Goal: Information Seeking & Learning: Check status

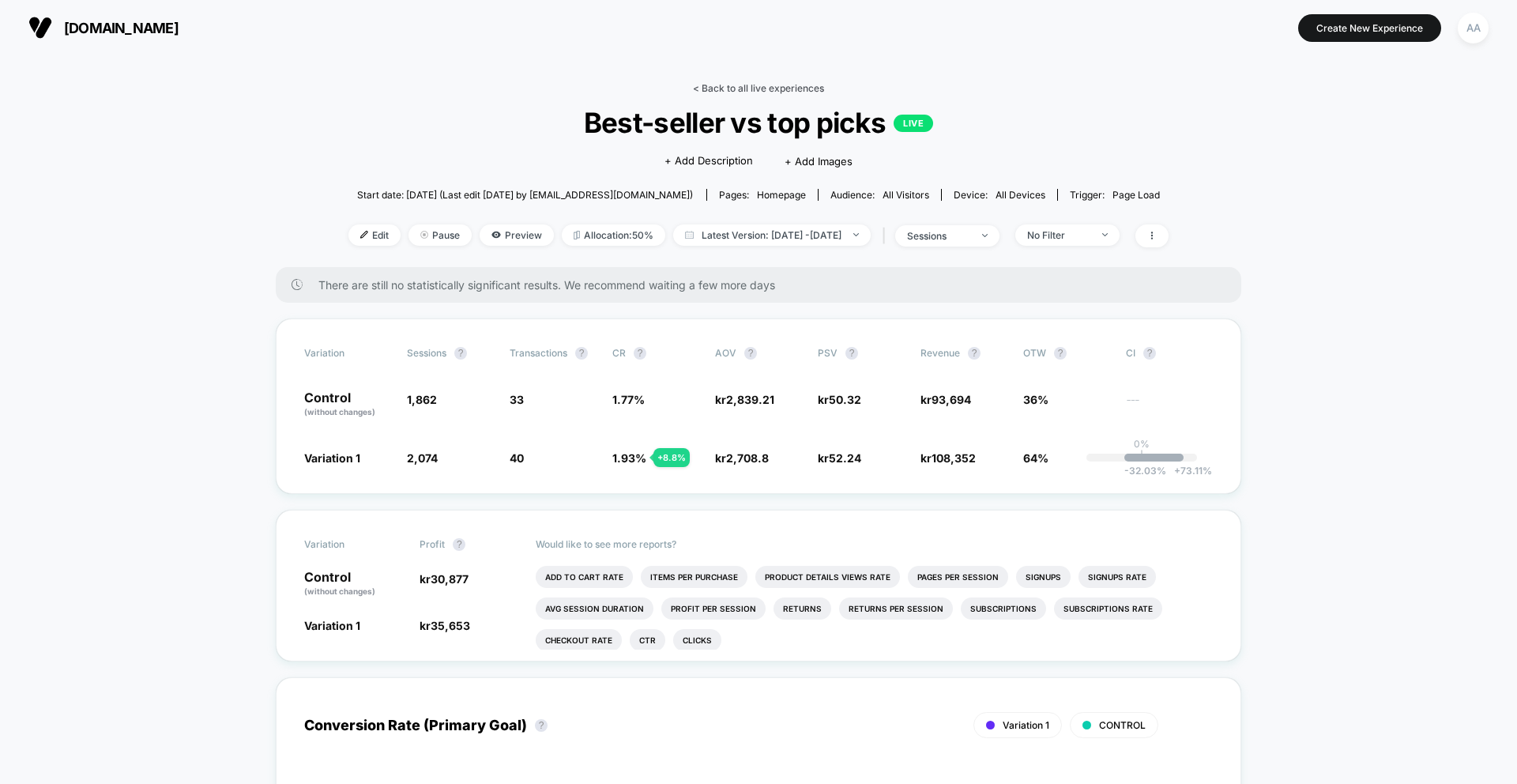
click at [766, 87] on link "< Back to all live experiences" at bounding box center [758, 88] width 131 height 12
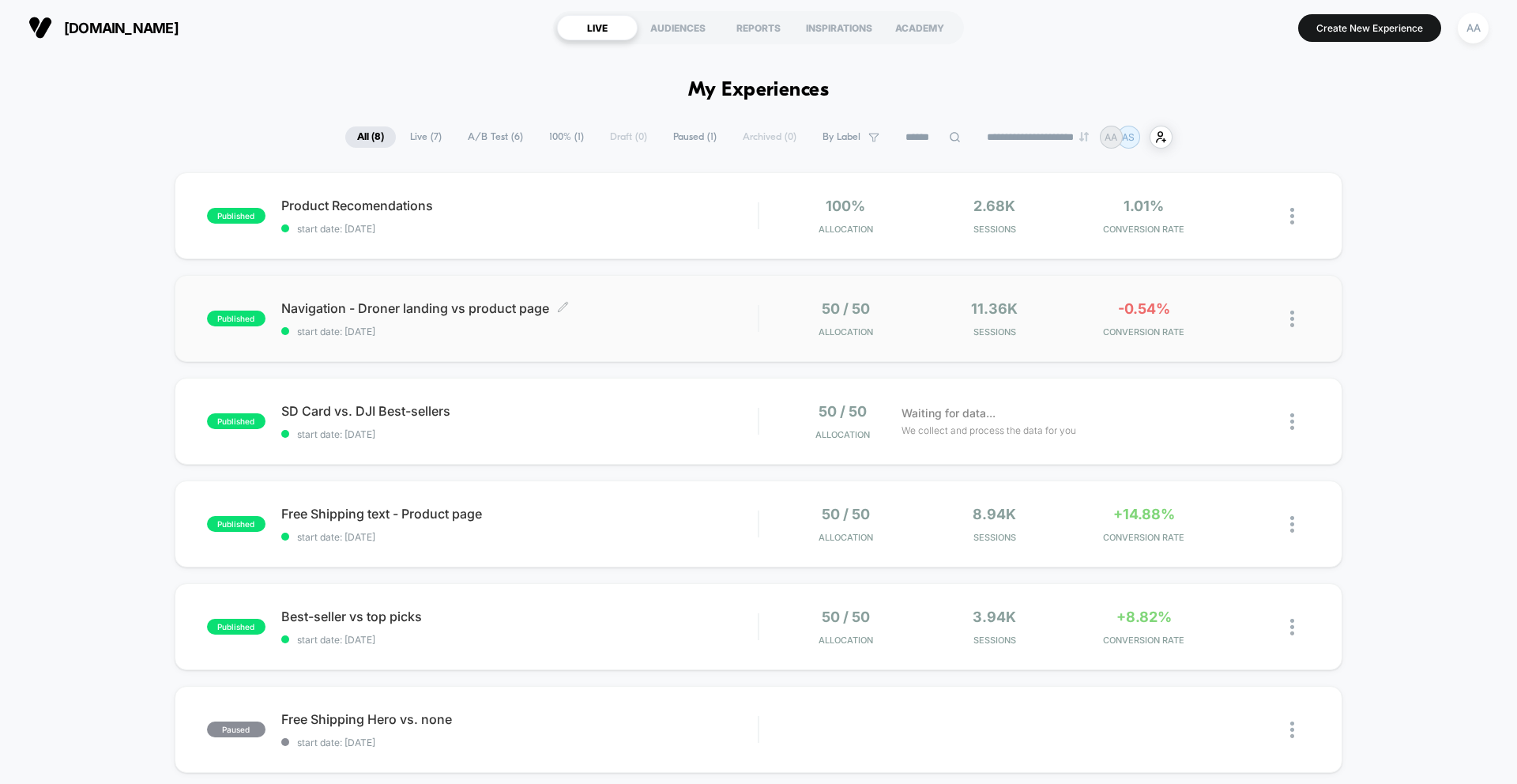
click at [582, 322] on div "Navigation - Droner landing vs product page Click to edit experience details Cl…" at bounding box center [519, 318] width 476 height 37
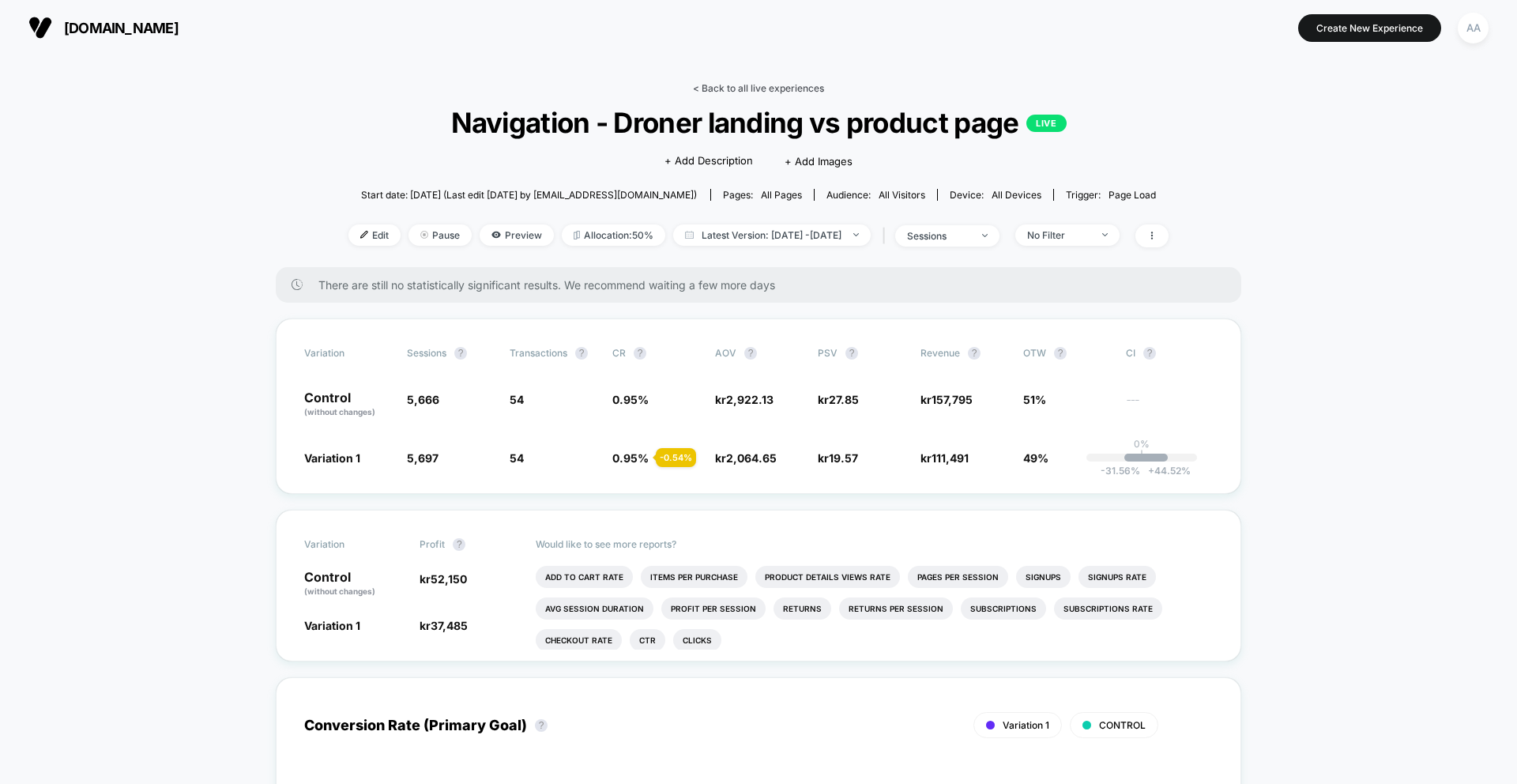
click at [783, 87] on link "< Back to all live experiences" at bounding box center [758, 88] width 131 height 12
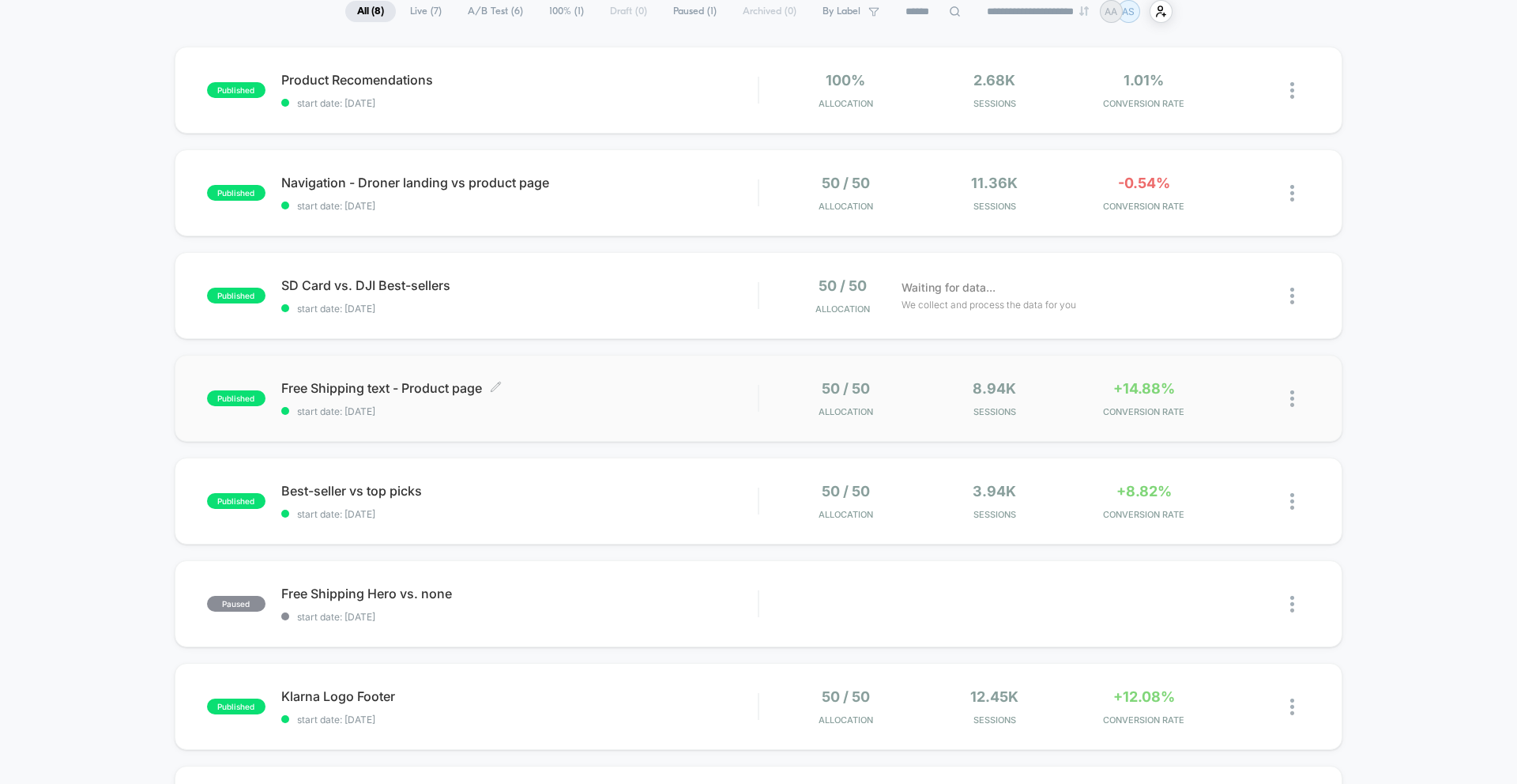
scroll to position [133, 0]
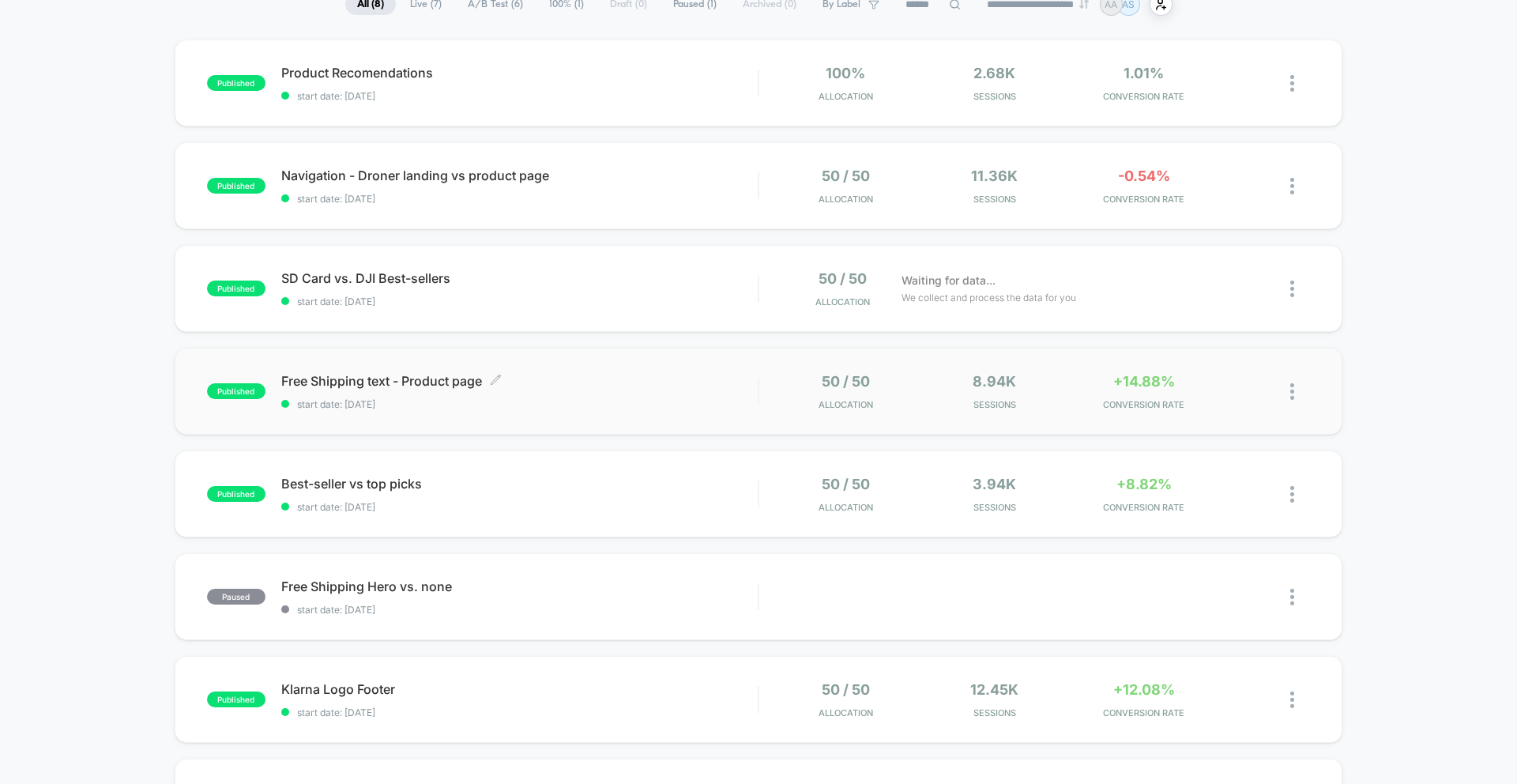
click at [633, 401] on span "start date: [DATE]" at bounding box center [519, 404] width 476 height 12
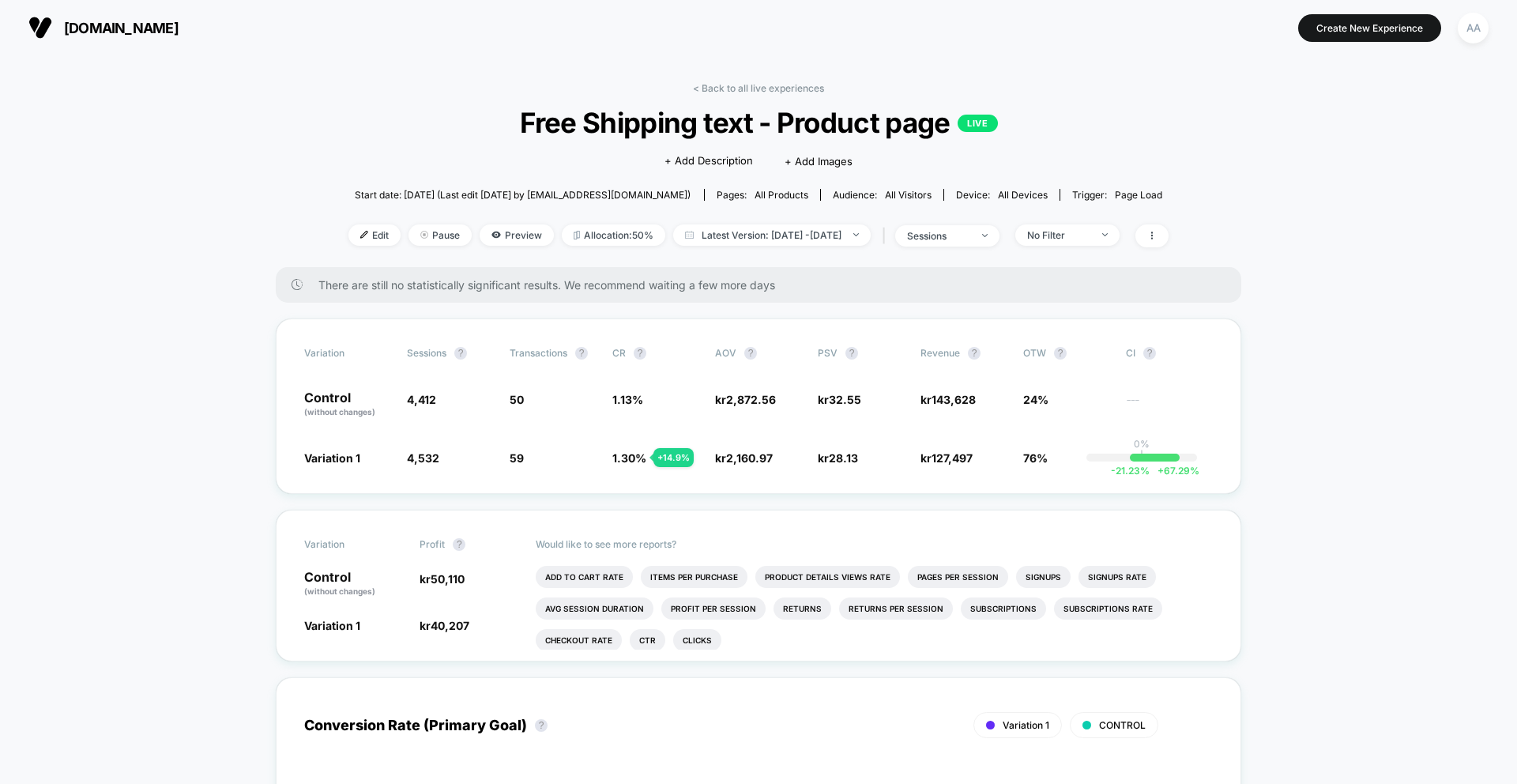
click at [711, 87] on link "< Back to all live experiences" at bounding box center [758, 88] width 131 height 12
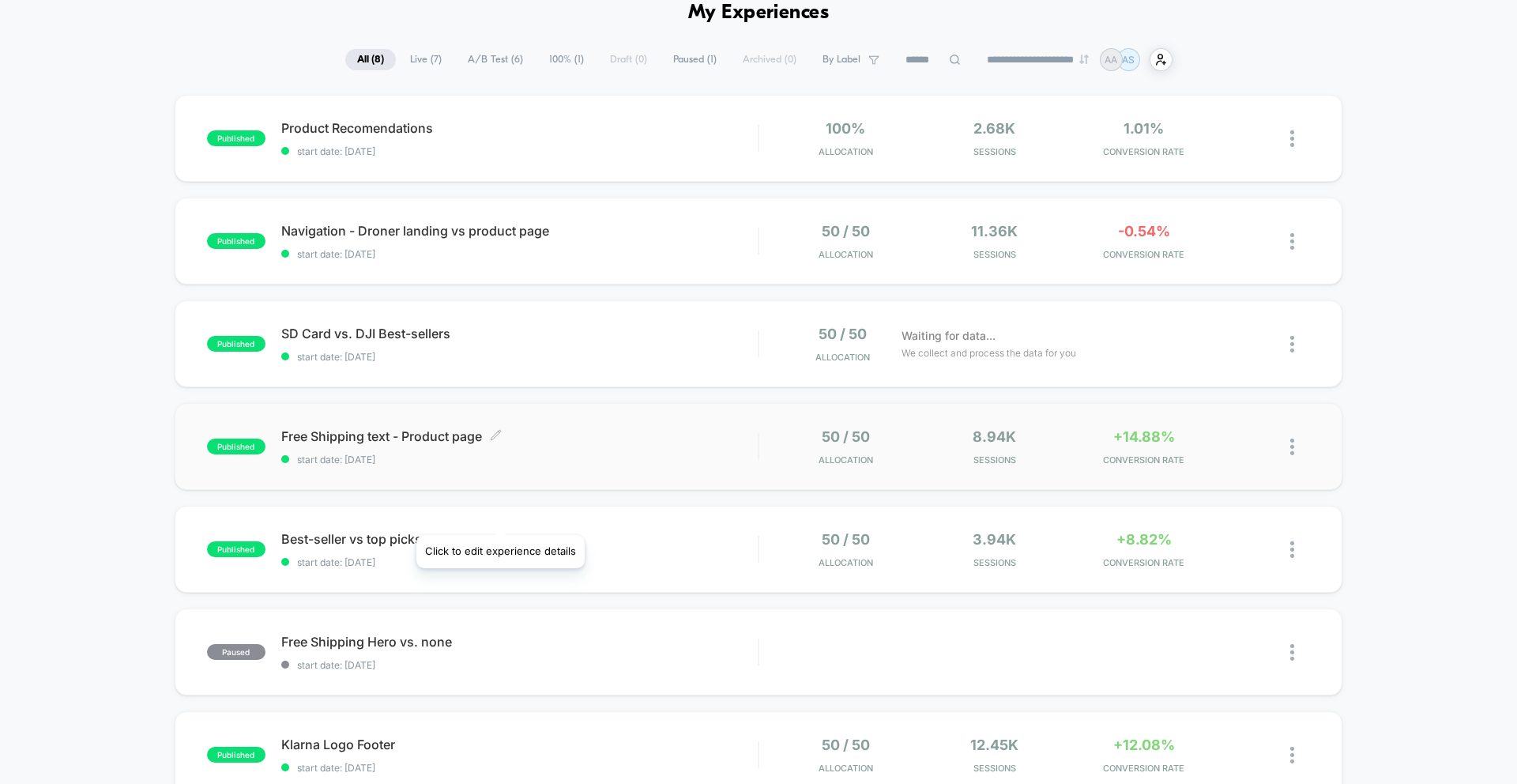
scroll to position [101, 0]
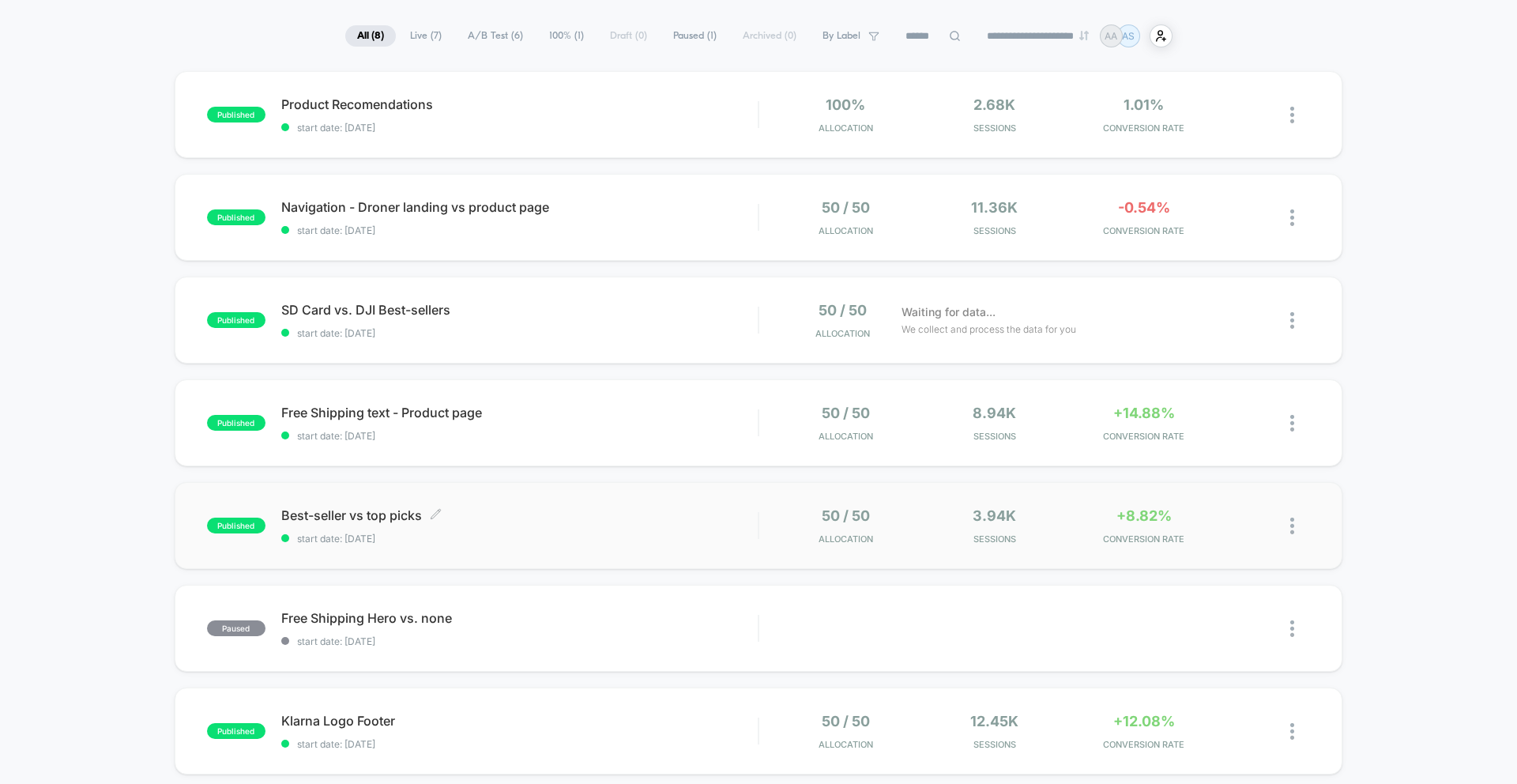
click at [502, 537] on span "start date: [DATE]" at bounding box center [519, 537] width 476 height 12
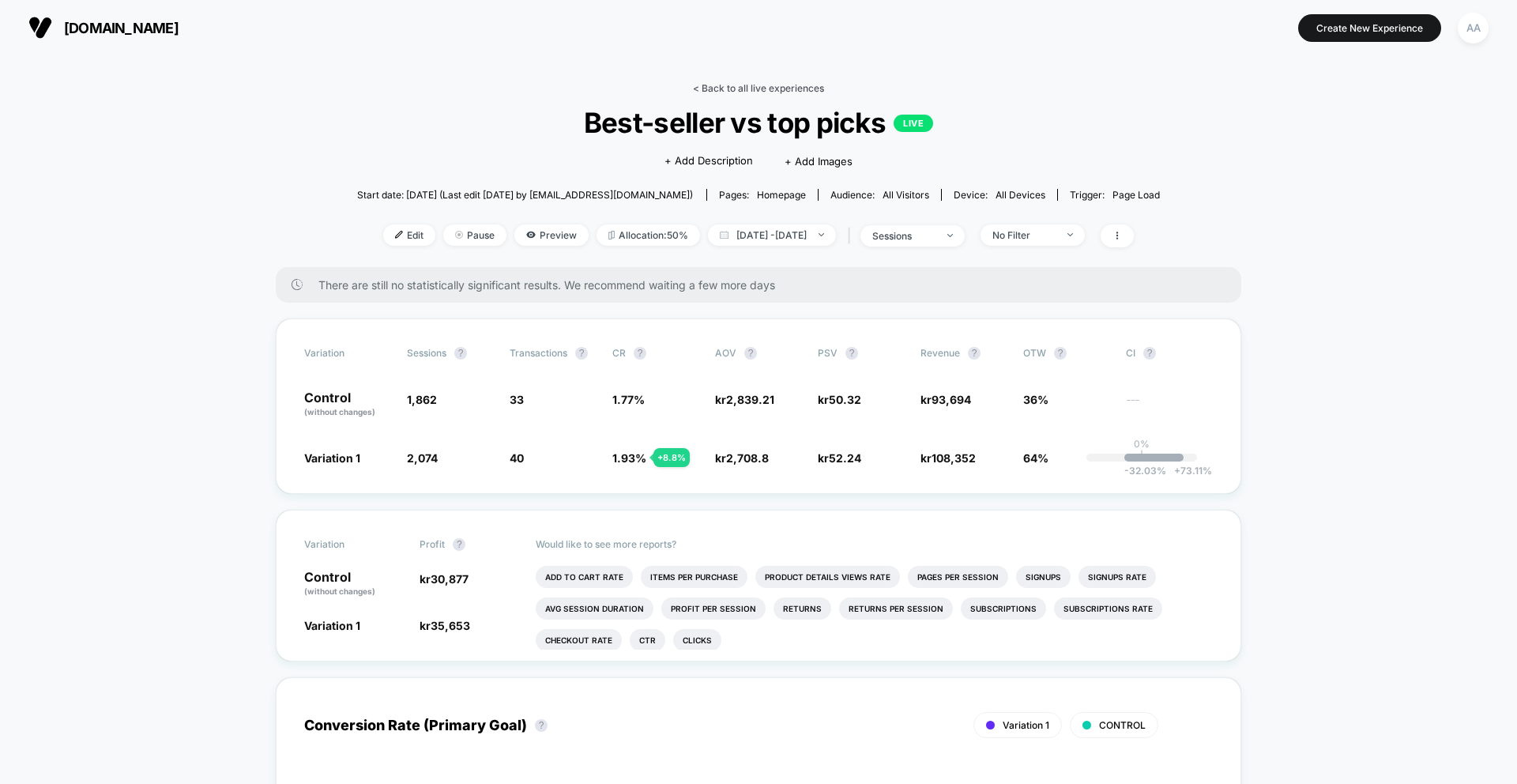
click at [740, 84] on link "< Back to all live experiences" at bounding box center [758, 88] width 131 height 12
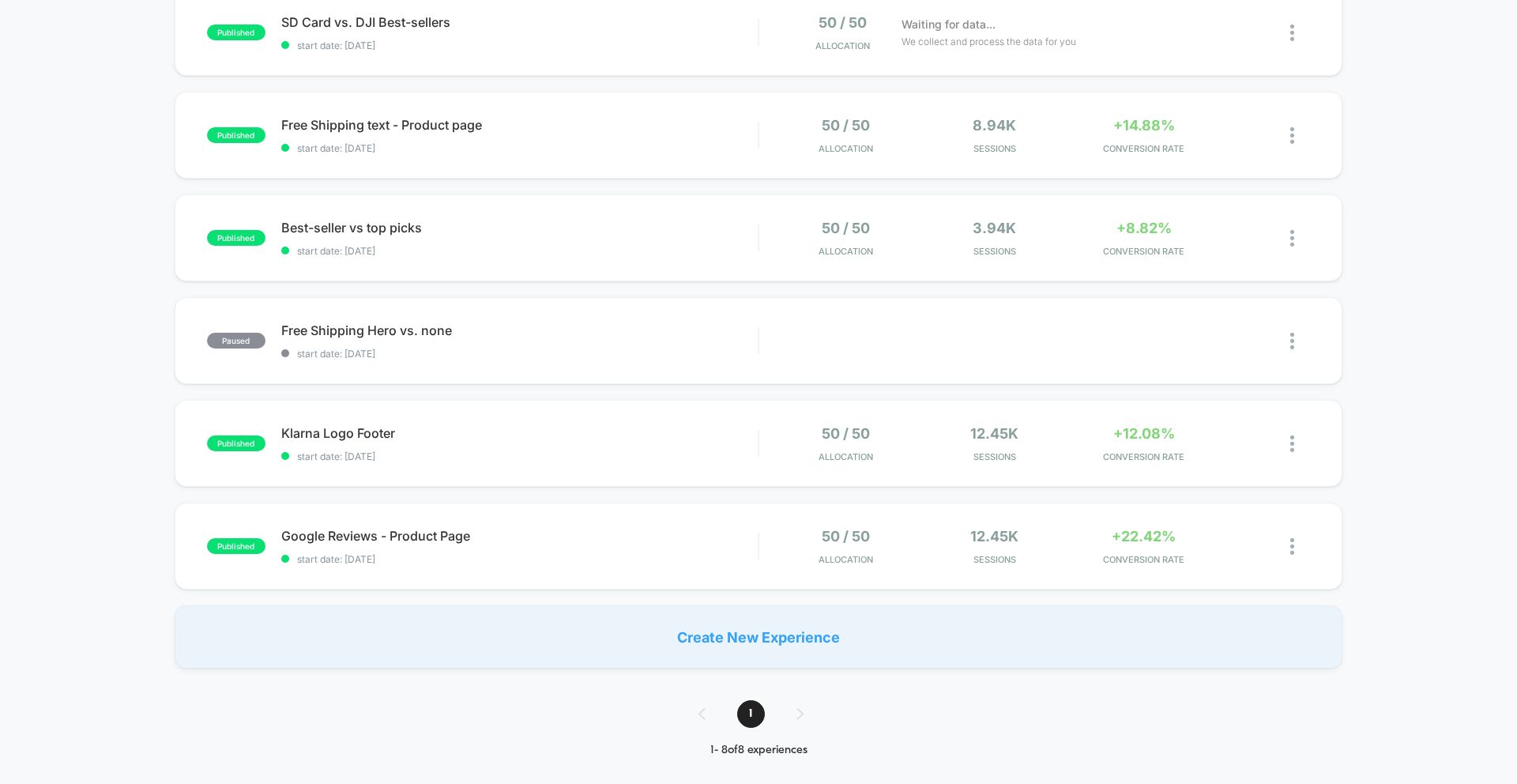
scroll to position [521, 0]
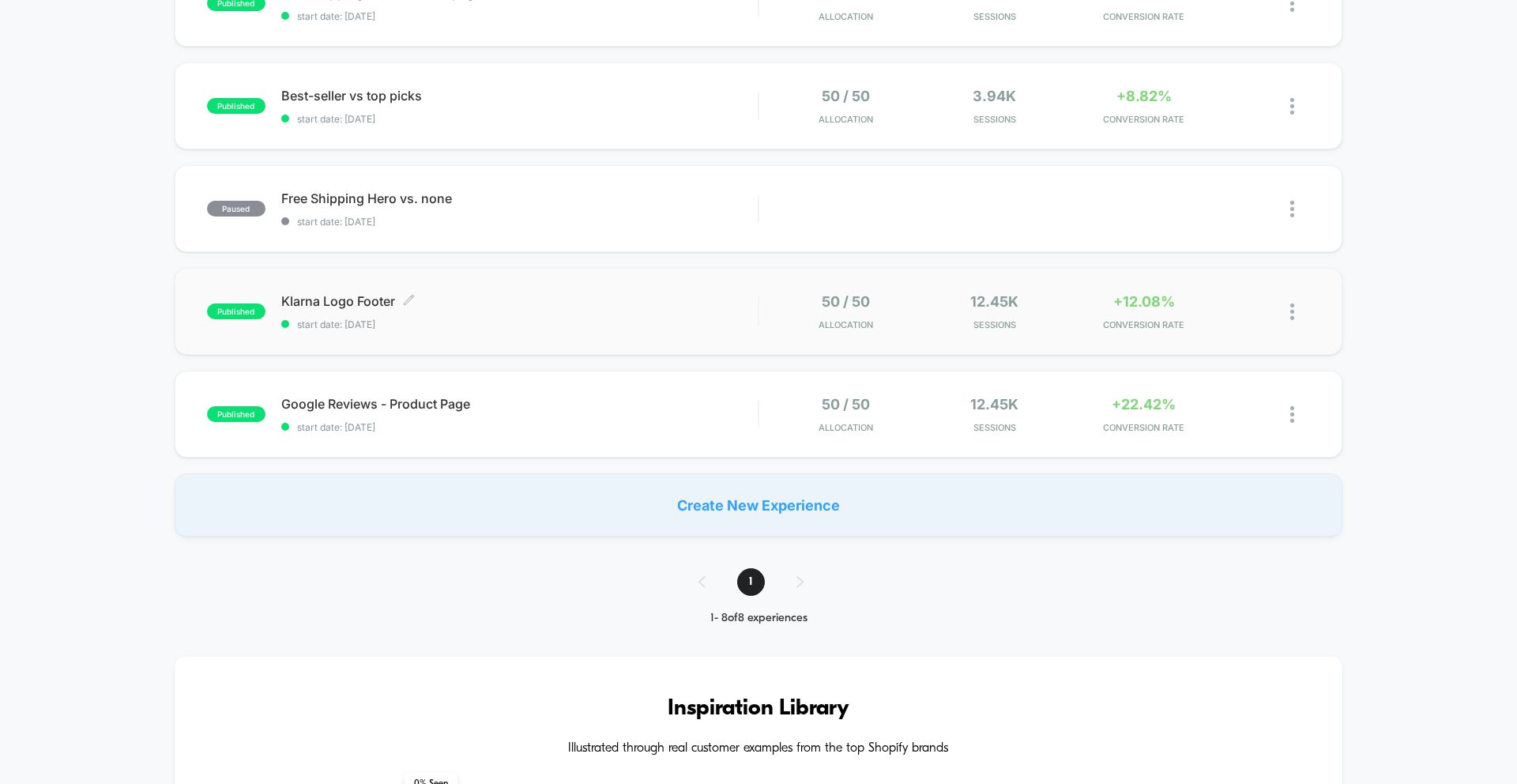
click at [612, 326] on span "start date: [DATE]" at bounding box center [519, 324] width 476 height 12
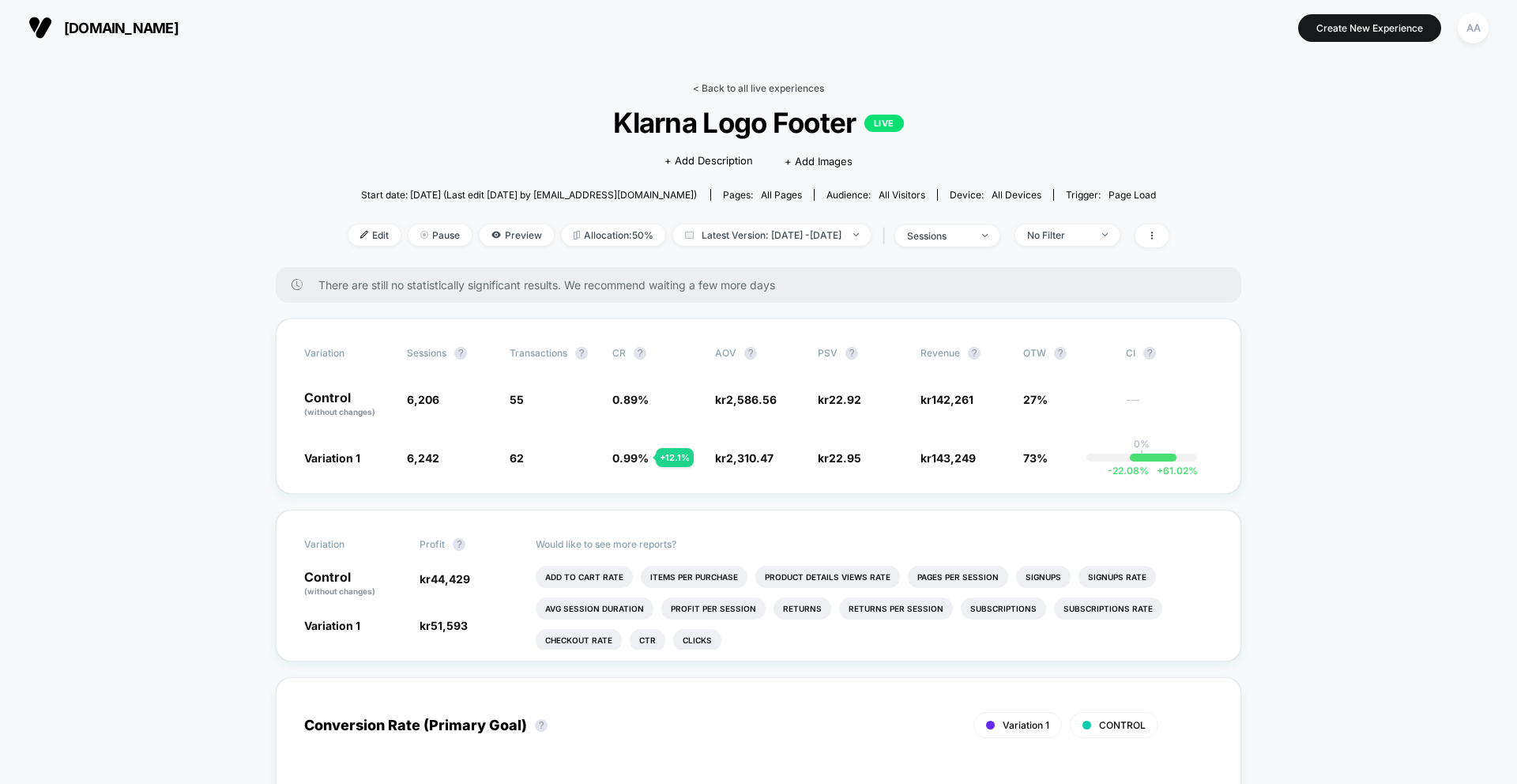
click at [731, 87] on link "< Back to all live experiences" at bounding box center [758, 88] width 131 height 12
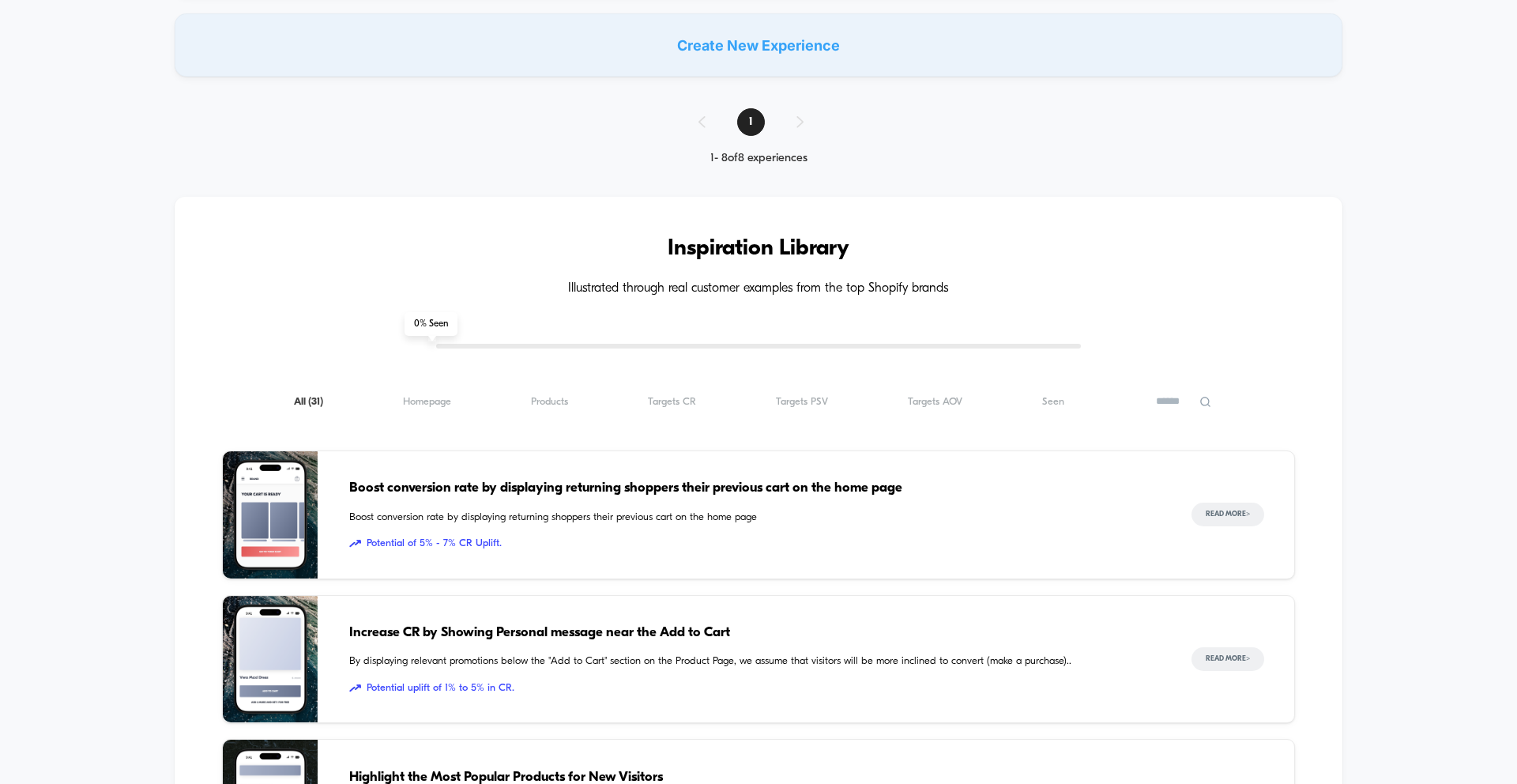
scroll to position [664, 0]
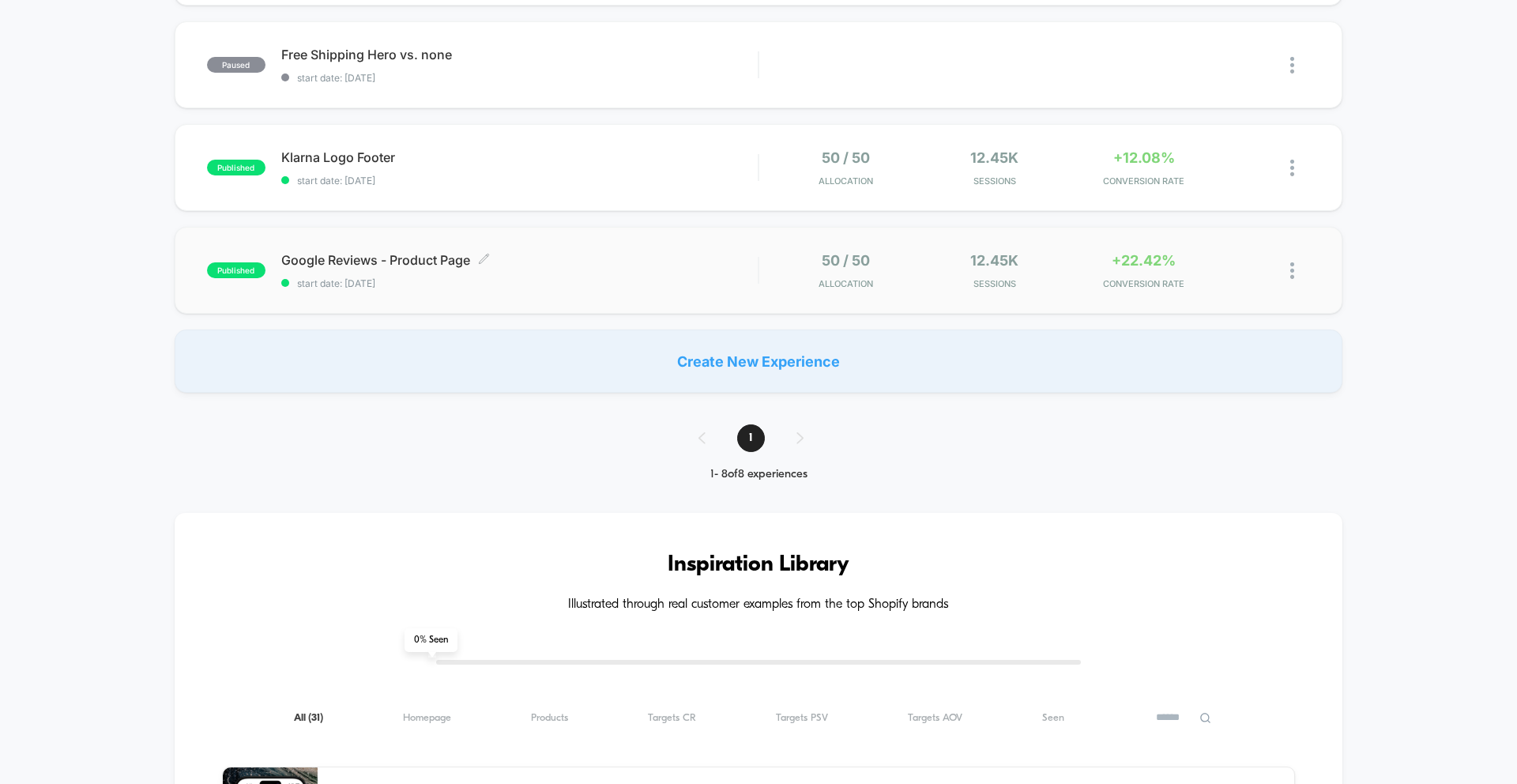
click at [455, 277] on div "Google Reviews - Product Page Click to edit experience details Click to edit ex…" at bounding box center [519, 270] width 476 height 37
